Goal: Navigation & Orientation: Find specific page/section

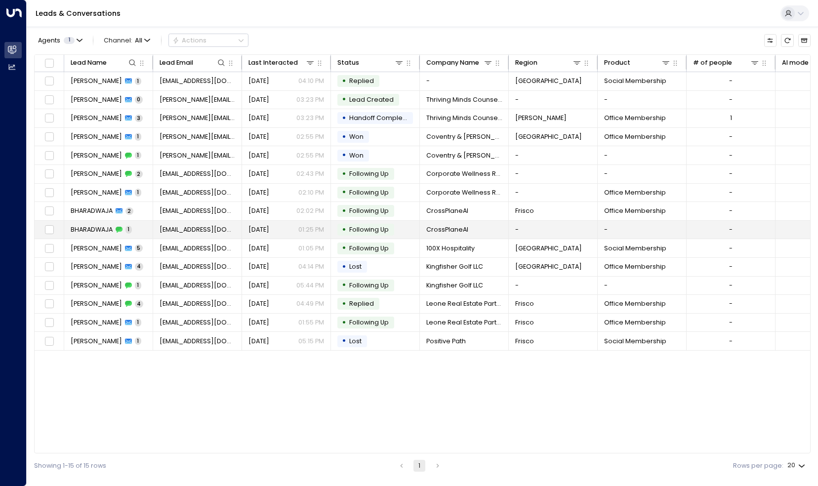
click at [81, 231] on span "BHARADWAJA" at bounding box center [92, 229] width 42 height 9
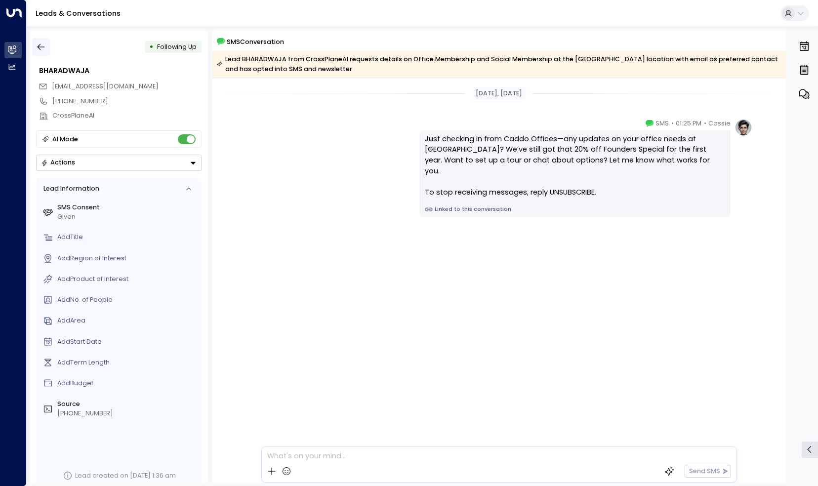
click at [40, 45] on icon "button" at bounding box center [41, 47] width 10 height 10
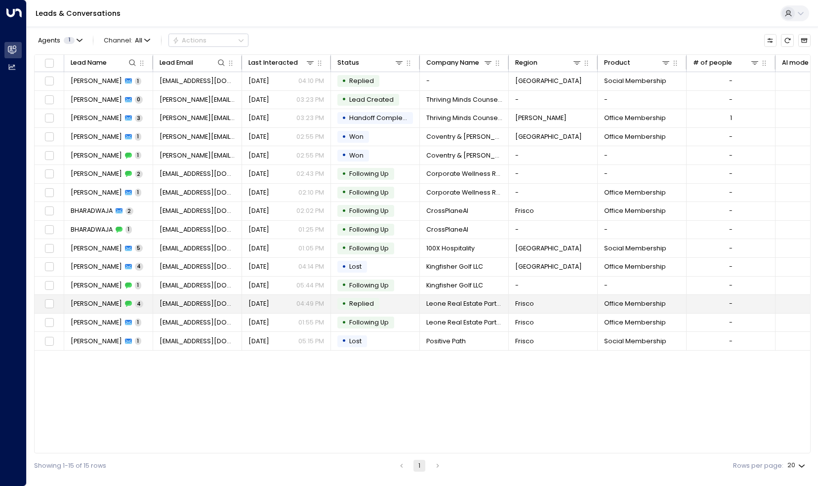
click at [99, 306] on td "[PERSON_NAME] 4" at bounding box center [108, 304] width 89 height 18
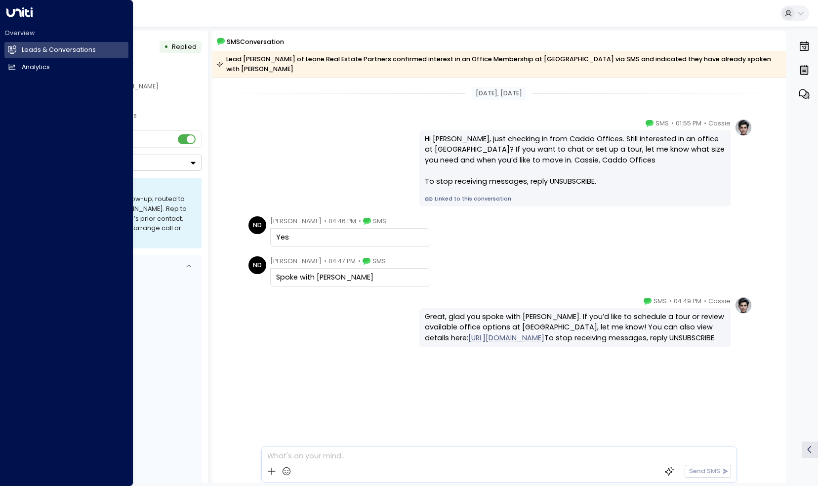
click at [8, 17] on div "Overview Leads & Conversations Leads & Conversations Analytics Analytics" at bounding box center [66, 243] width 133 height 486
click at [35, 53] on h2 "Leads & Conversations" at bounding box center [59, 49] width 74 height 9
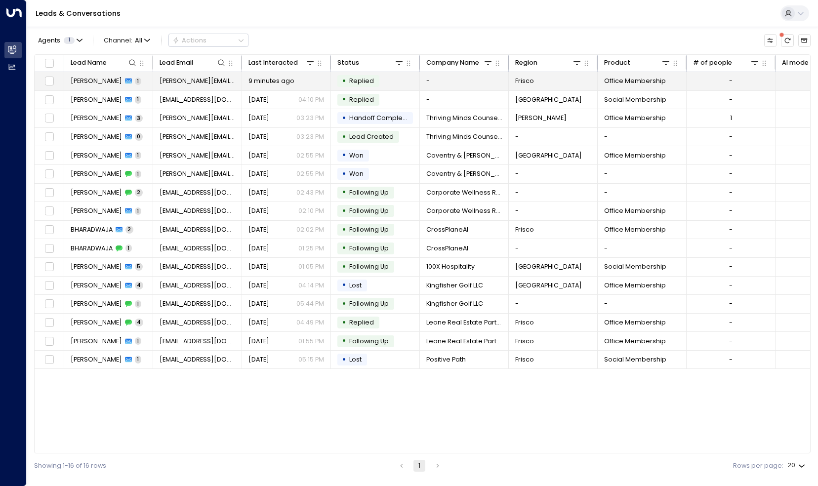
click at [96, 77] on span "[PERSON_NAME]" at bounding box center [96, 81] width 51 height 9
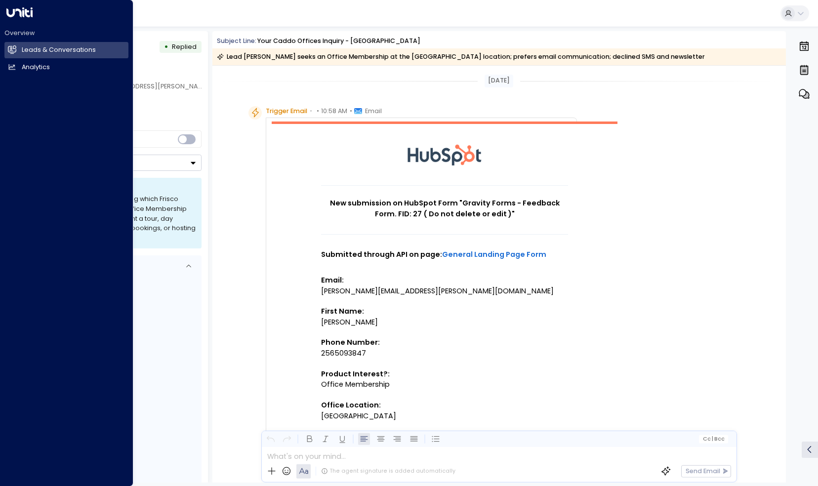
drag, startPoint x: 12, startPoint y: 53, endPoint x: 3, endPoint y: 50, distance: 9.5
click at [12, 53] on icon at bounding box center [13, 49] width 6 height 8
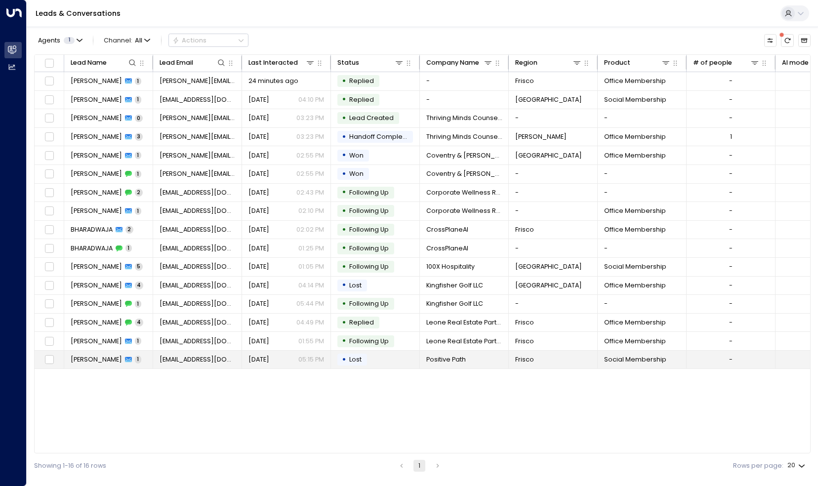
click at [77, 356] on span "[PERSON_NAME]" at bounding box center [96, 359] width 51 height 9
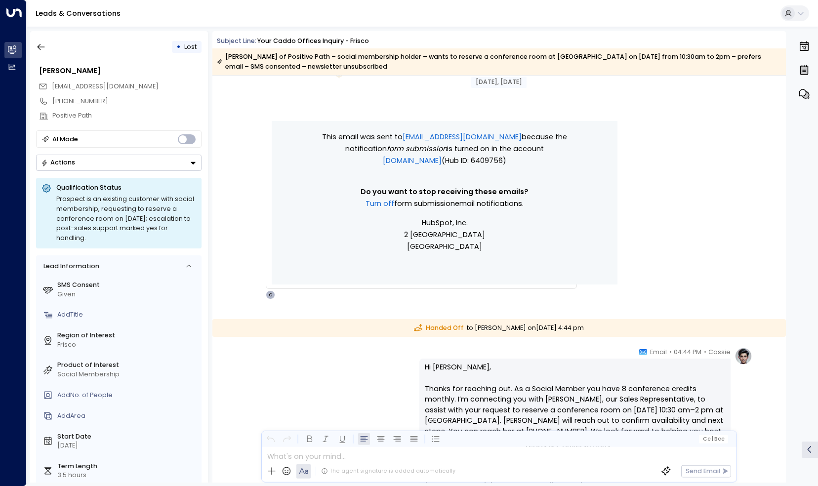
scroll to position [793, 0]
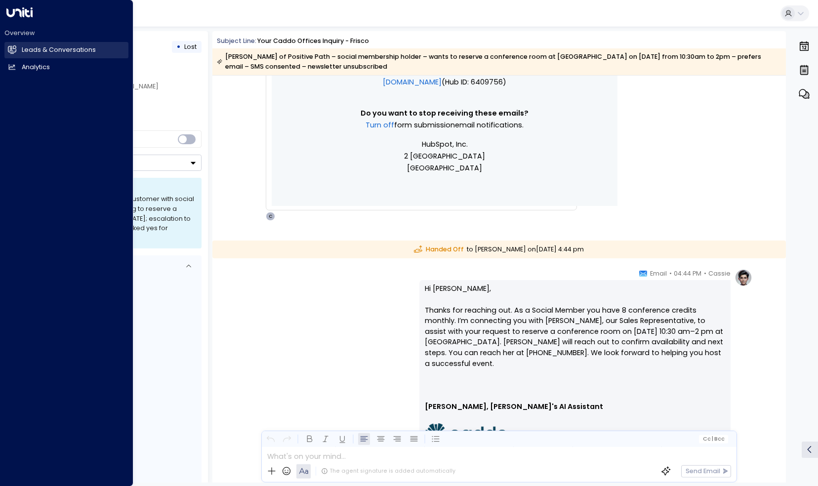
click at [50, 46] on h2 "Leads & Conversations" at bounding box center [59, 49] width 74 height 9
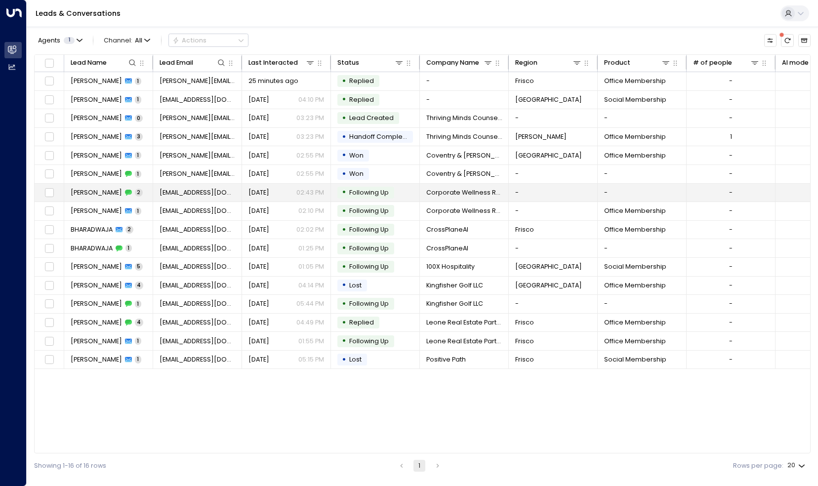
click at [104, 194] on span "[PERSON_NAME]" at bounding box center [96, 192] width 51 height 9
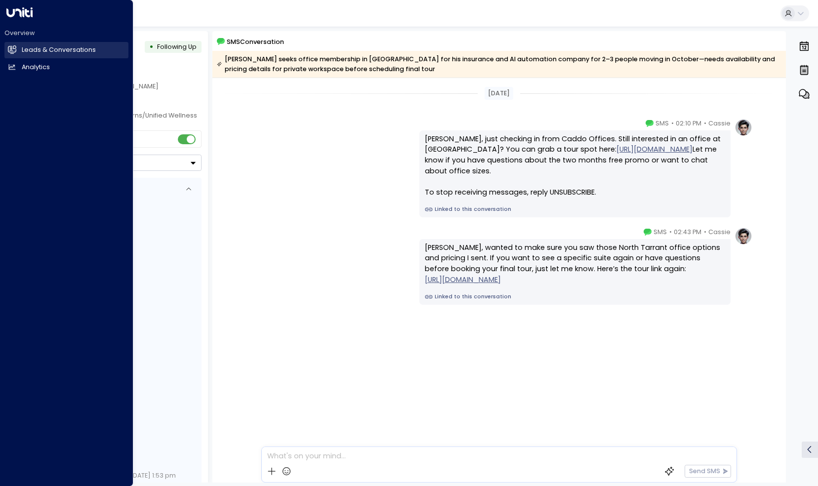
drag, startPoint x: 26, startPoint y: 51, endPoint x: 42, endPoint y: 47, distance: 16.7
click at [26, 50] on h2 "Leads & Conversations" at bounding box center [59, 49] width 74 height 9
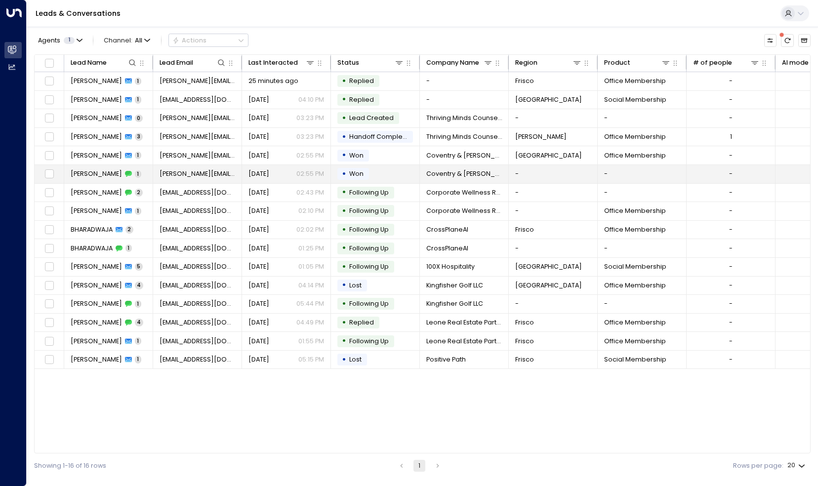
click at [140, 166] on td "[PERSON_NAME] 1" at bounding box center [108, 174] width 89 height 18
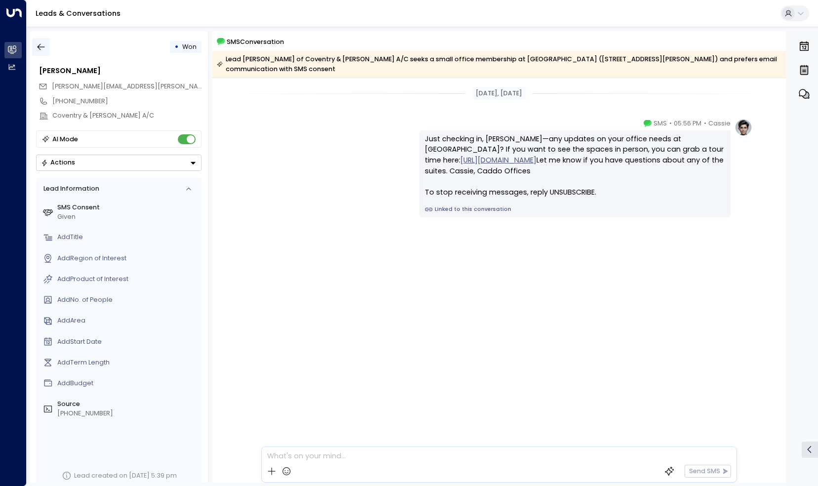
click at [32, 44] on button "button" at bounding box center [41, 47] width 18 height 18
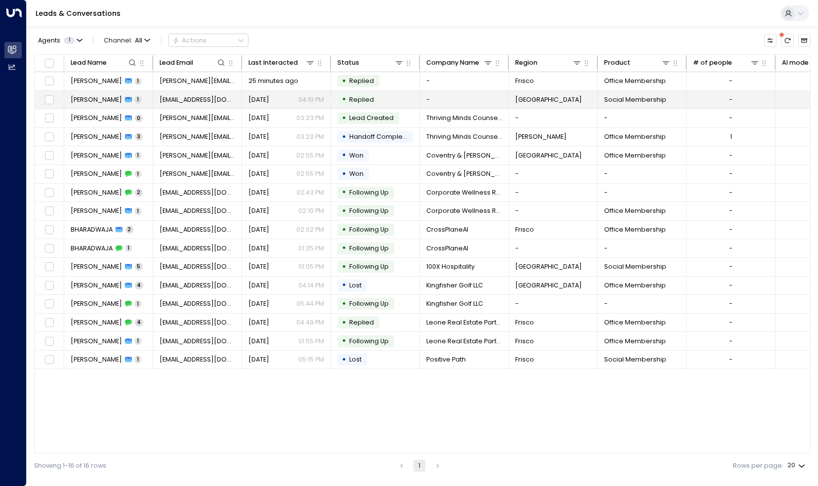
click at [85, 97] on span "[PERSON_NAME]" at bounding box center [96, 99] width 51 height 9
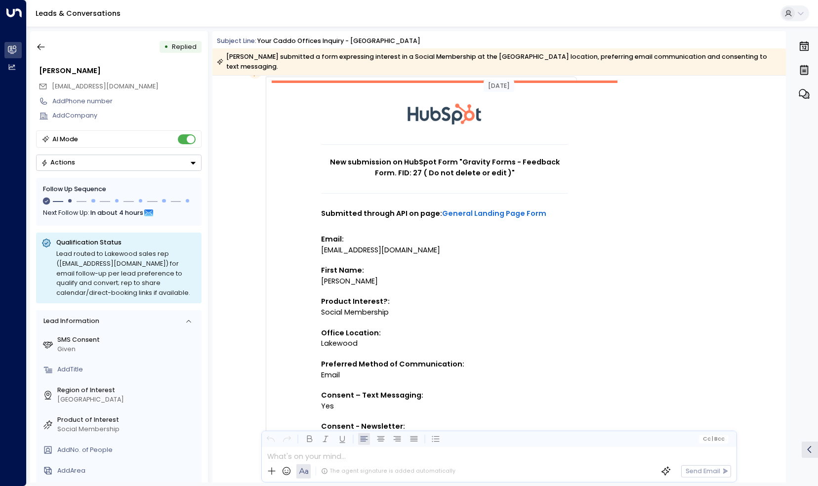
scroll to position [49, 0]
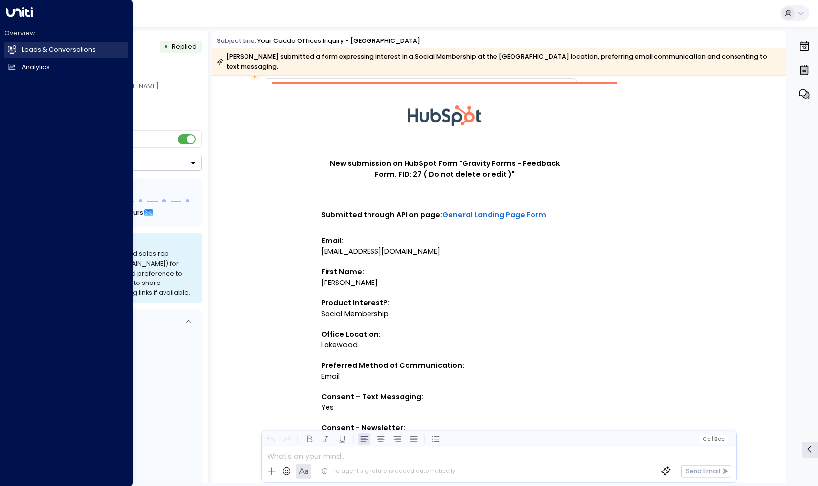
click at [36, 46] on h2 "Leads & Conversations" at bounding box center [59, 49] width 74 height 9
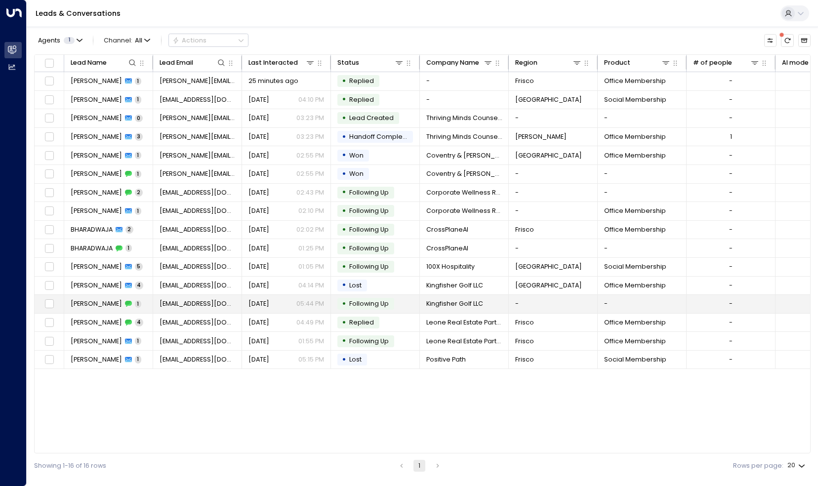
click at [97, 299] on span "[PERSON_NAME]" at bounding box center [96, 303] width 51 height 9
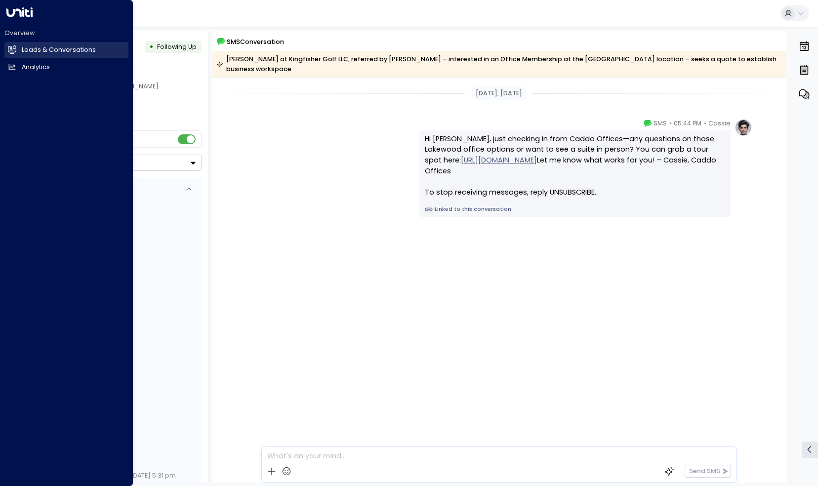
click at [32, 46] on h2 "Leads & Conversations" at bounding box center [59, 49] width 74 height 9
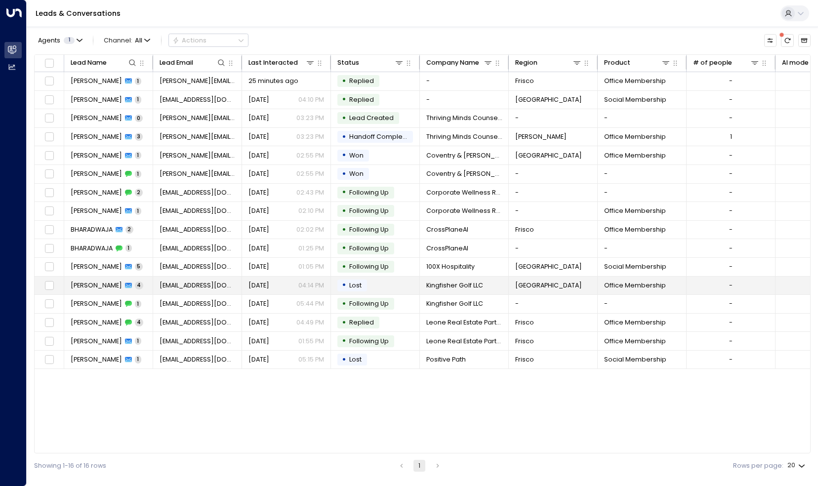
click at [458, 284] on span "Kingfisher Golf LLC" at bounding box center [454, 285] width 57 height 9
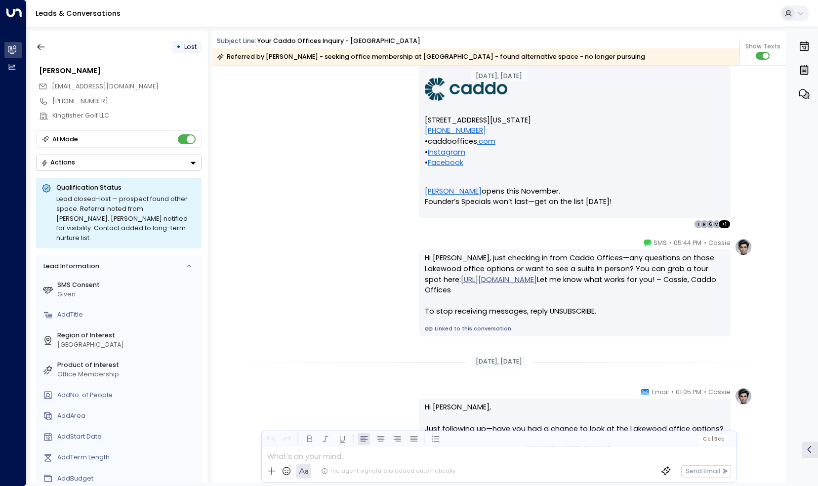
scroll to position [1758, 0]
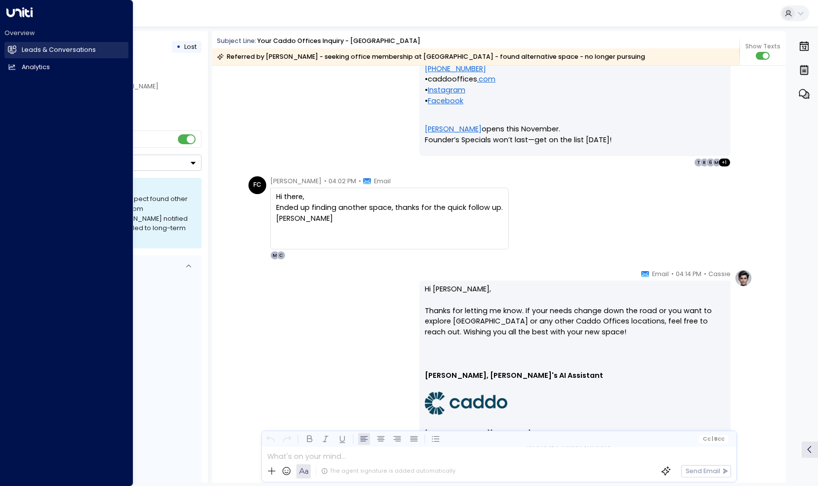
click at [12, 51] on icon at bounding box center [12, 49] width 8 height 6
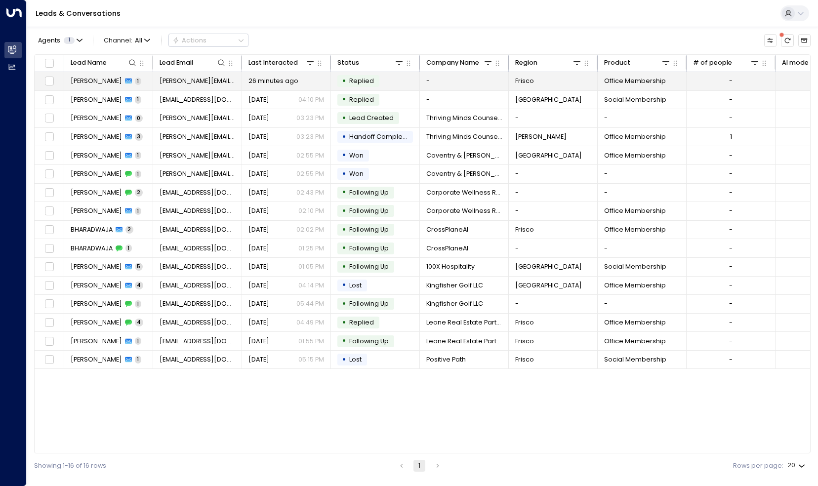
click at [92, 78] on span "[PERSON_NAME]" at bounding box center [96, 81] width 51 height 9
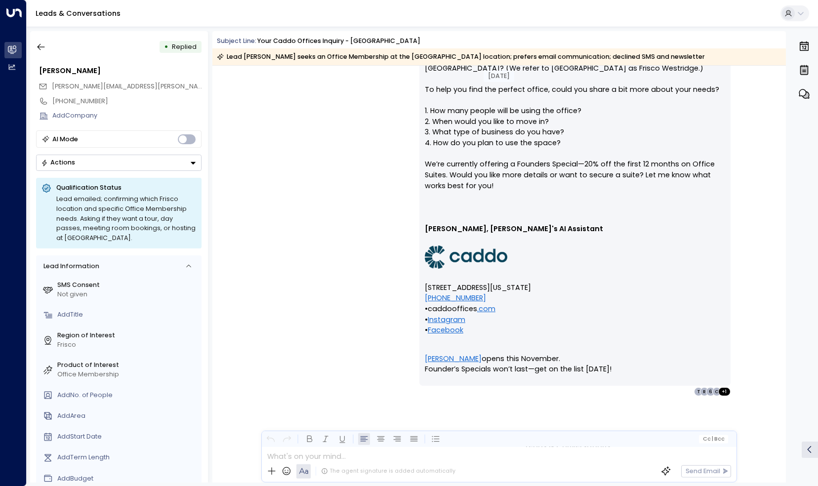
scroll to position [875, 0]
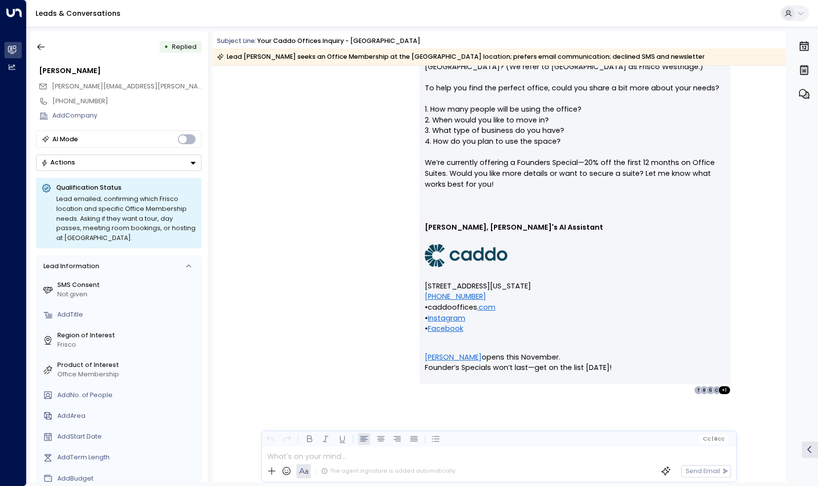
click at [78, 160] on button "Actions" at bounding box center [119, 163] width 166 height 16
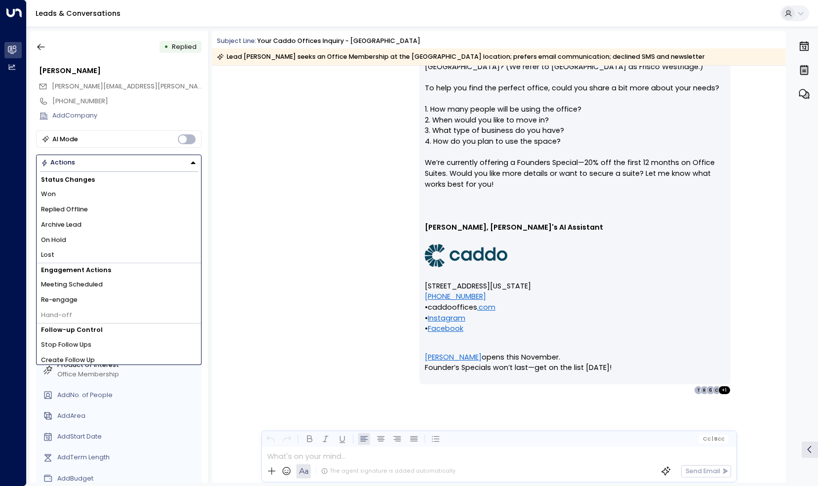
click at [78, 160] on button "Actions" at bounding box center [119, 163] width 166 height 16
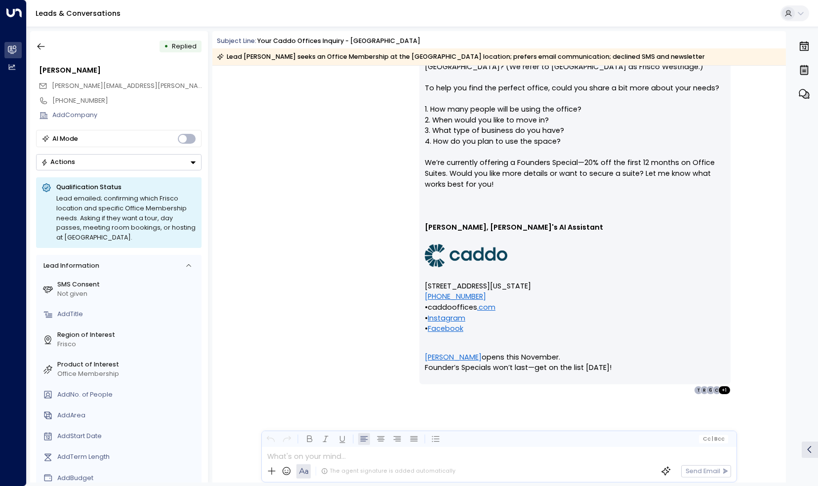
scroll to position [0, 0]
